Goal: Check status: Check status

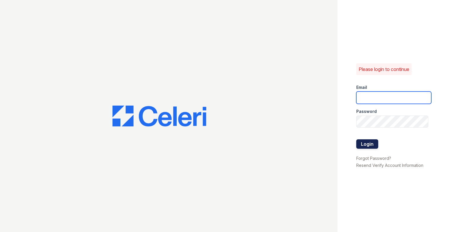
type input "[EMAIL_ADDRESS][DOMAIN_NAME]"
click at [367, 146] on button "Login" at bounding box center [367, 143] width 22 height 9
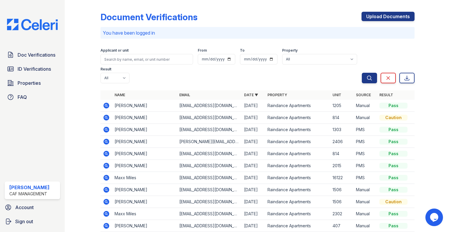
click at [57, 75] on div "Doc Verifications ID Verifications Properties FAQ" at bounding box center [32, 76] width 60 height 54
click at [54, 70] on link "ID Verifications" at bounding box center [32, 69] width 55 height 12
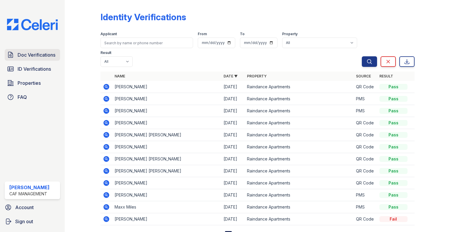
click at [48, 56] on span "Doc Verifications" at bounding box center [37, 54] width 38 height 7
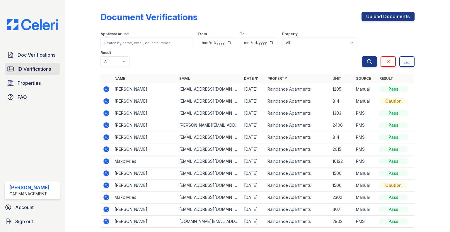
click at [46, 66] on span "ID Verifications" at bounding box center [34, 68] width 33 height 7
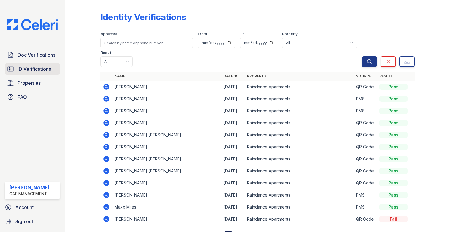
click at [43, 64] on link "ID Verifications" at bounding box center [32, 69] width 55 height 12
click at [130, 42] on input "search" at bounding box center [147, 43] width 93 height 11
type input "felix"
click at [362, 56] on button "Search" at bounding box center [369, 61] width 15 height 11
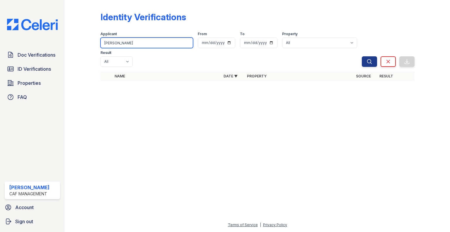
click at [130, 42] on input "felix" at bounding box center [147, 43] width 93 height 11
